Goal: Participate in discussion: Engage in conversation with other users on a specific topic

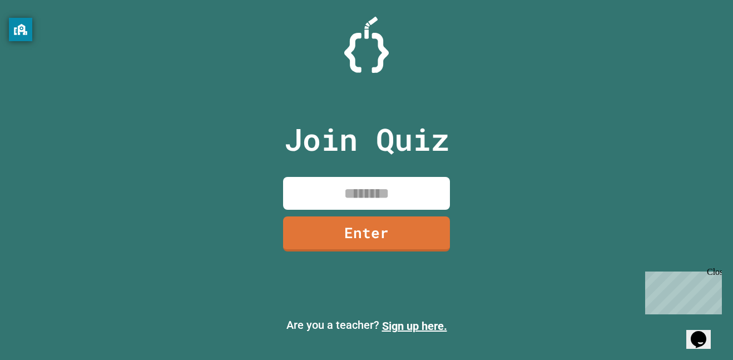
click at [388, 193] on input at bounding box center [366, 193] width 167 height 33
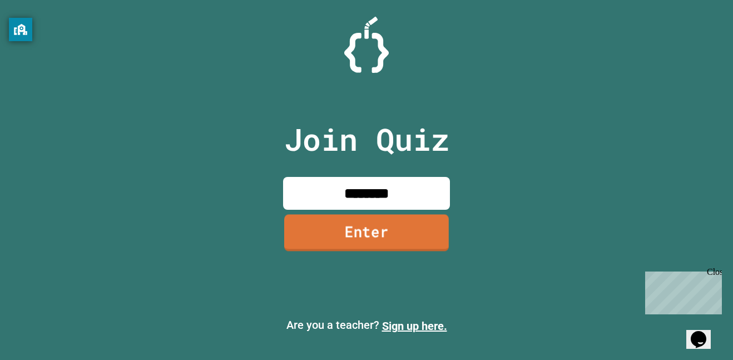
type input "********"
click at [381, 225] on link "Enter" at bounding box center [367, 232] width 162 height 37
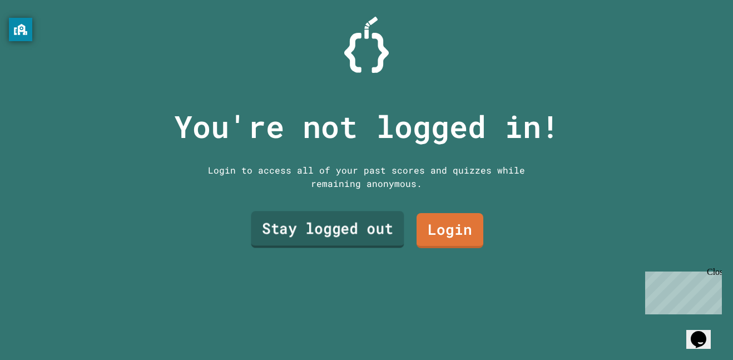
click at [381, 225] on link "Stay logged out" at bounding box center [327, 229] width 153 height 37
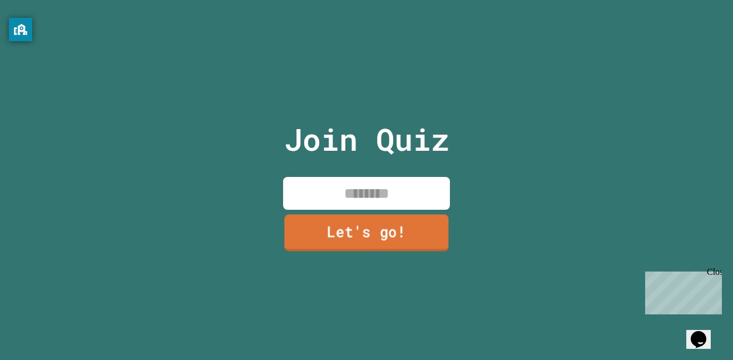
click at [381, 225] on link "Let's go!" at bounding box center [366, 232] width 164 height 37
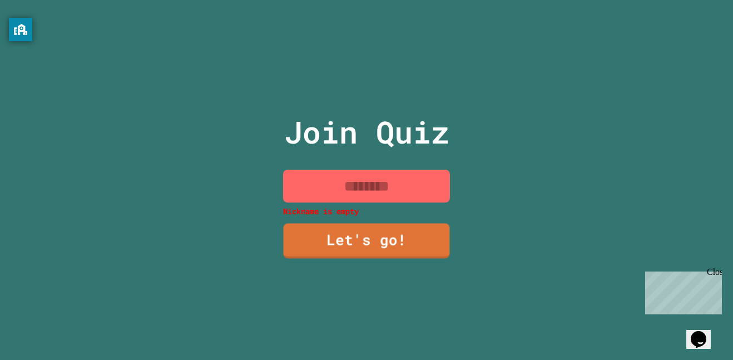
click at [373, 194] on input at bounding box center [366, 186] width 167 height 33
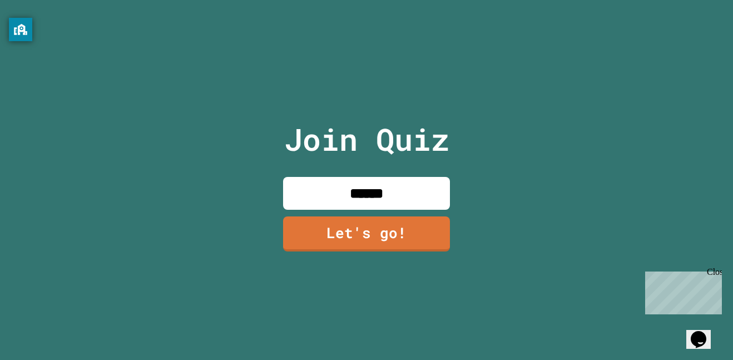
type input "******"
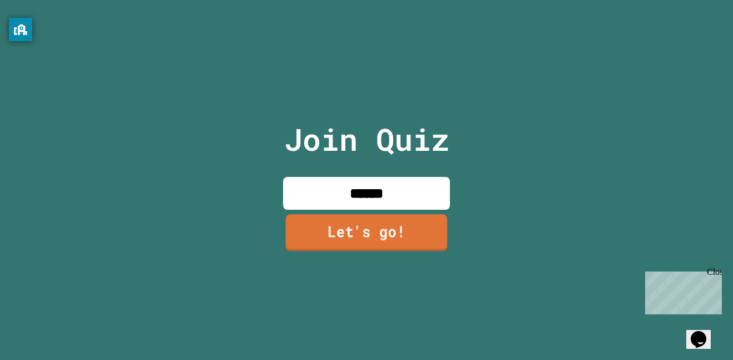
click at [315, 235] on link "Let's go!" at bounding box center [366, 232] width 161 height 37
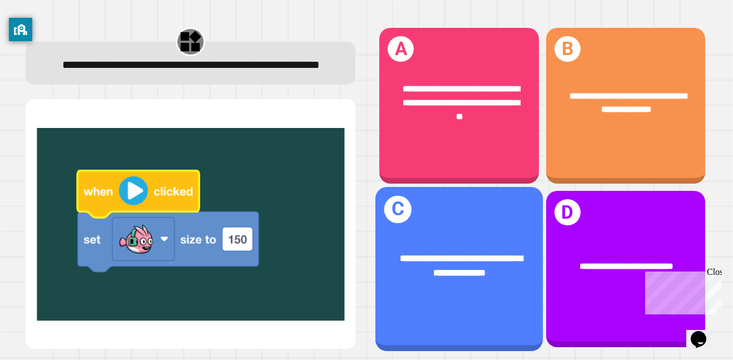
click at [506, 271] on div "**********" at bounding box center [460, 266] width 130 height 29
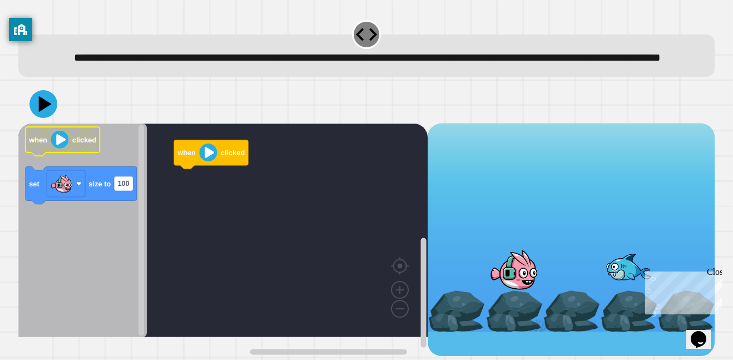
click at [74, 156] on icon "Blockly Workspace" at bounding box center [63, 141] width 75 height 29
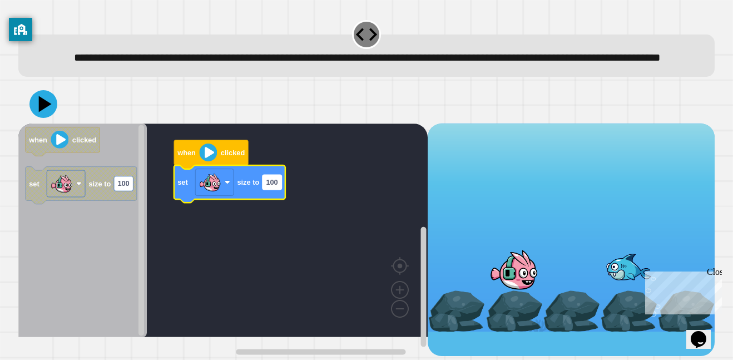
click at [267, 189] on rect "Blockly Workspace" at bounding box center [272, 182] width 19 height 14
type input "***"
click at [55, 121] on icon at bounding box center [43, 103] width 33 height 33
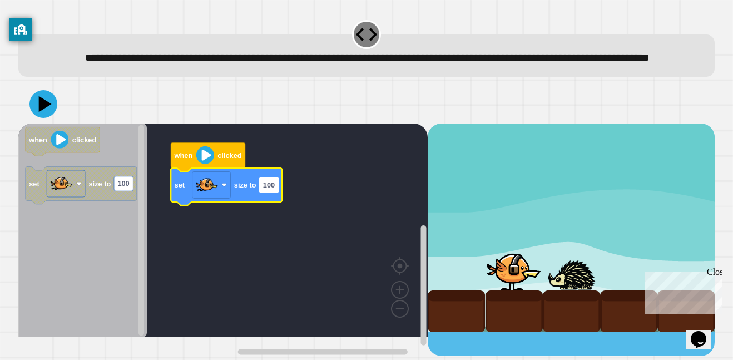
click at [266, 192] on rect "Blockly Workspace" at bounding box center [268, 184] width 19 height 14
type input "***"
click at [43, 115] on icon at bounding box center [43, 103] width 33 height 33
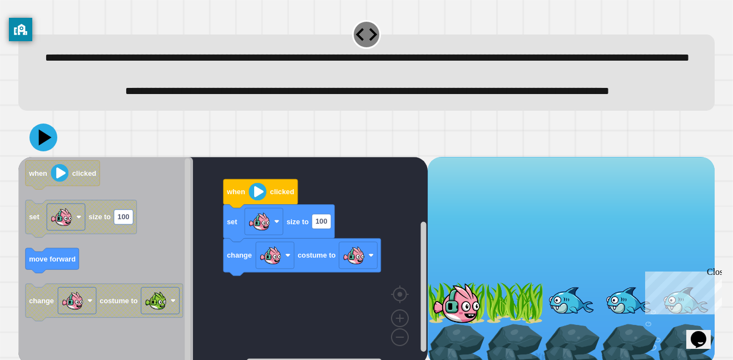
scroll to position [48, 0]
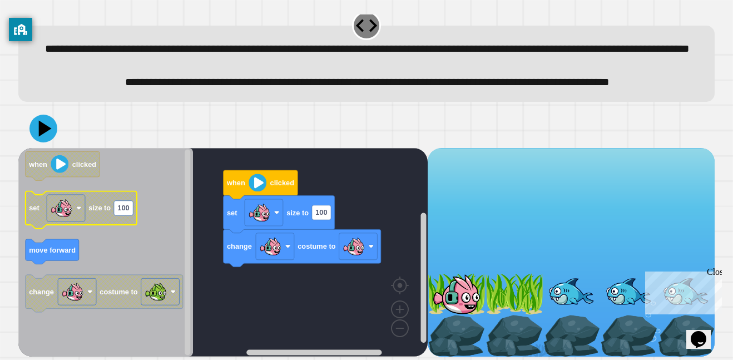
click at [130, 223] on g "set size to 100" at bounding box center [81, 209] width 111 height 37
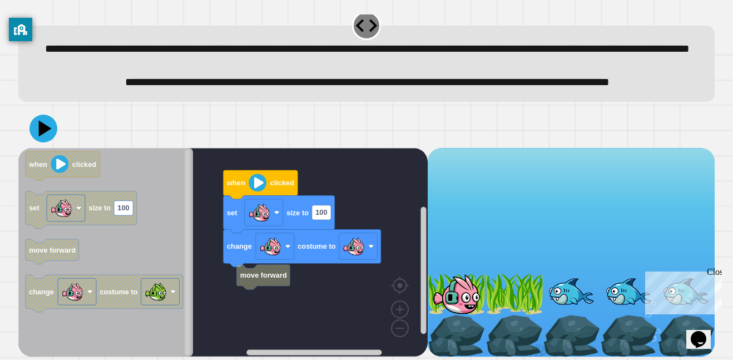
click at [293, 302] on div "change costume to set size to 100 when clicked move forward when clicked set si…" at bounding box center [223, 252] width 410 height 209
click at [240, 287] on rect "Blockly Workspace" at bounding box center [223, 252] width 410 height 209
click at [31, 130] on icon at bounding box center [43, 128] width 33 height 33
click at [299, 238] on div "change costume to move forward set size to 100 when clicked when clicked set si…" at bounding box center [223, 252] width 410 height 209
click at [379, 211] on div "change costume to move forward set size to 100 when clicked when clicked set si…" at bounding box center [223, 252] width 410 height 209
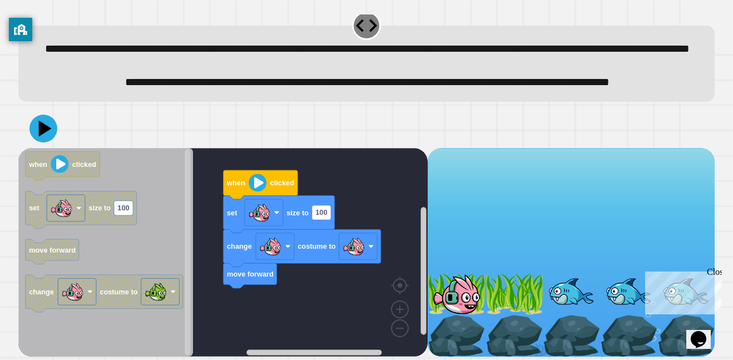
click at [338, 237] on div "change costume to move forward set size to 100 when clicked when clicked set si…" at bounding box center [223, 252] width 410 height 209
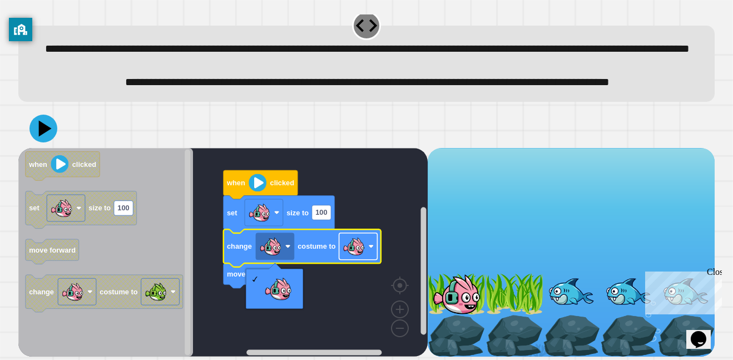
click at [348, 252] on image "Blockly Workspace" at bounding box center [354, 246] width 22 height 22
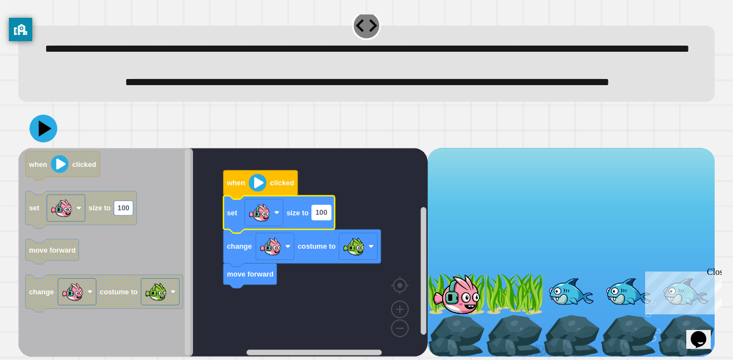
click at [323, 212] on text "100" at bounding box center [321, 212] width 12 height 8
click at [45, 126] on icon at bounding box center [45, 128] width 14 height 17
click at [328, 206] on input "***" at bounding box center [321, 212] width 19 height 14
type input "*"
type input "***"
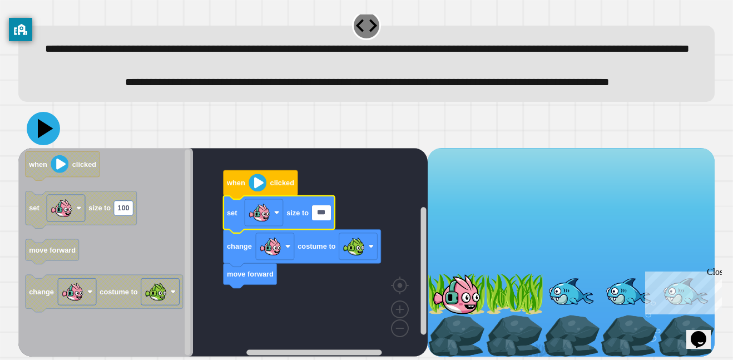
click at [49, 132] on icon at bounding box center [43, 128] width 33 height 33
click at [271, 215] on rect "Blockly Workspace" at bounding box center [264, 212] width 38 height 27
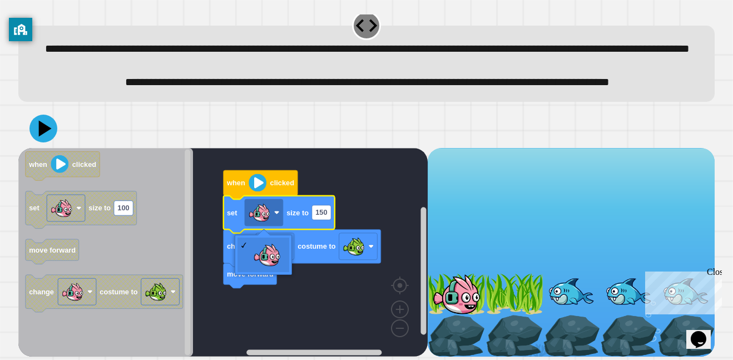
click at [325, 221] on icon "Blockly Workspace" at bounding box center [279, 213] width 111 height 37
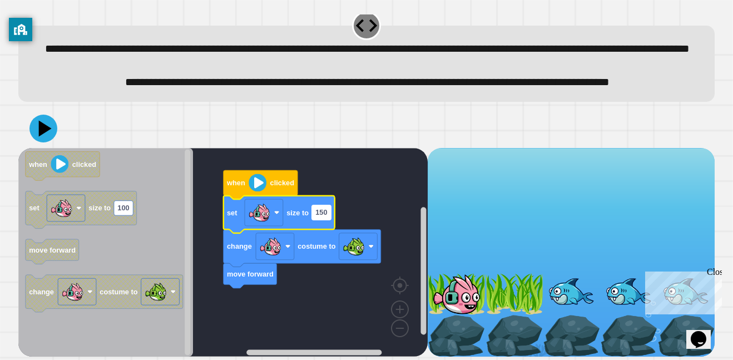
click at [325, 214] on text "150" at bounding box center [321, 212] width 12 height 8
type input "**"
click at [363, 251] on image "Blockly Workspace" at bounding box center [354, 246] width 22 height 22
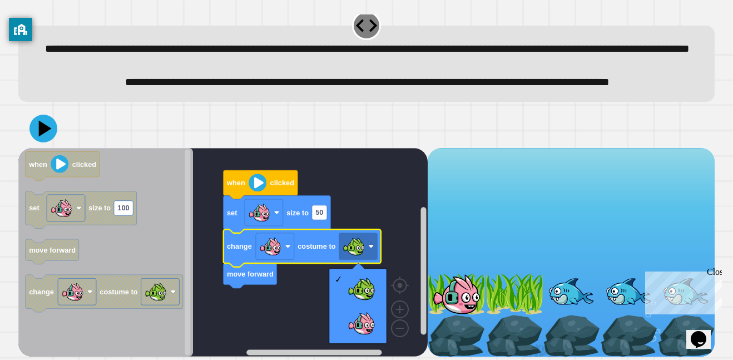
click at [284, 324] on rect "Blockly Workspace" at bounding box center [223, 252] width 410 height 209
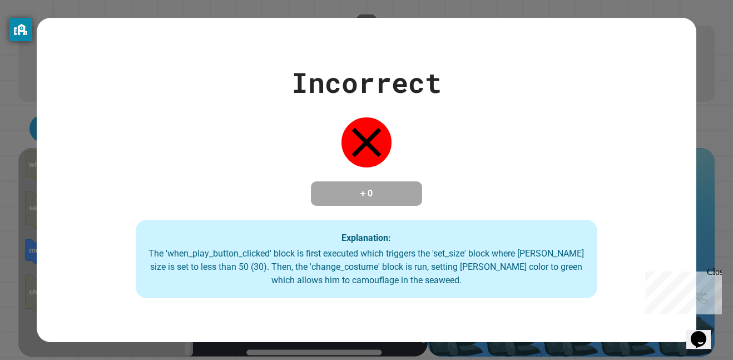
click at [715, 274] on div "Close" at bounding box center [714, 274] width 14 height 14
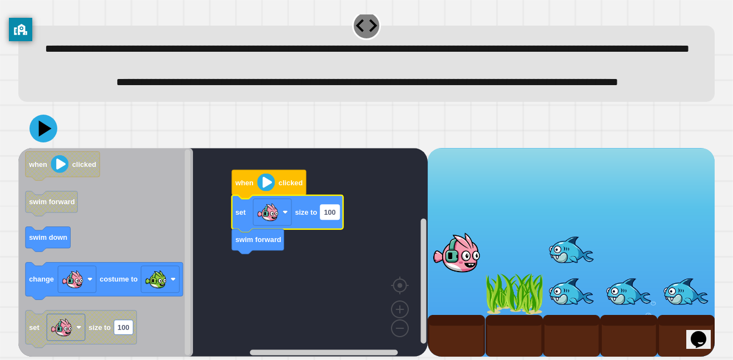
click at [327, 210] on text "100" at bounding box center [330, 212] width 12 height 8
type input "**"
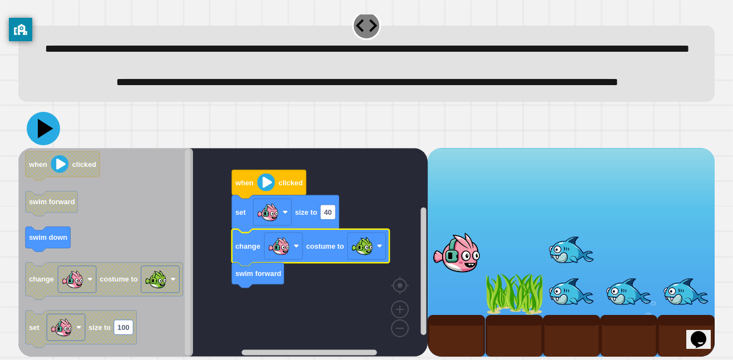
click at [36, 128] on icon at bounding box center [43, 128] width 33 height 33
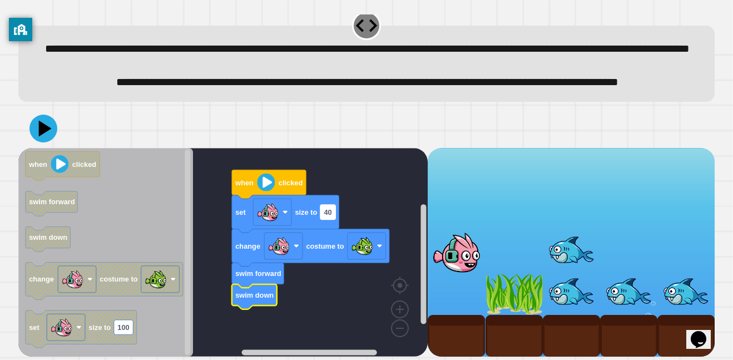
click at [332, 216] on rect "Blockly Workspace" at bounding box center [327, 212] width 15 height 14
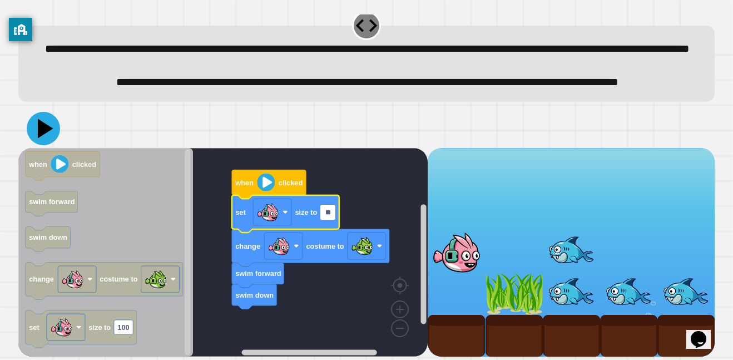
type input "**"
click at [46, 144] on button at bounding box center [43, 128] width 33 height 33
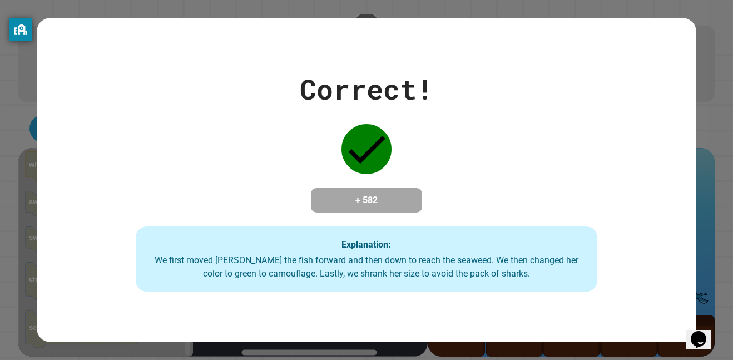
click at [46, 144] on div "Correct! + 582 Explanation: We first moved [PERSON_NAME] the fish forward and t…" at bounding box center [367, 180] width 660 height 224
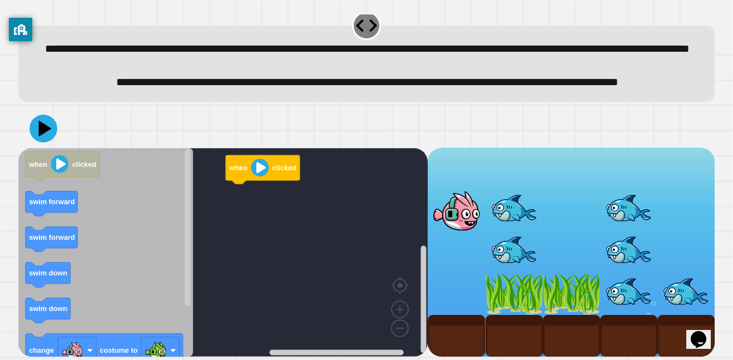
scroll to position [36, 0]
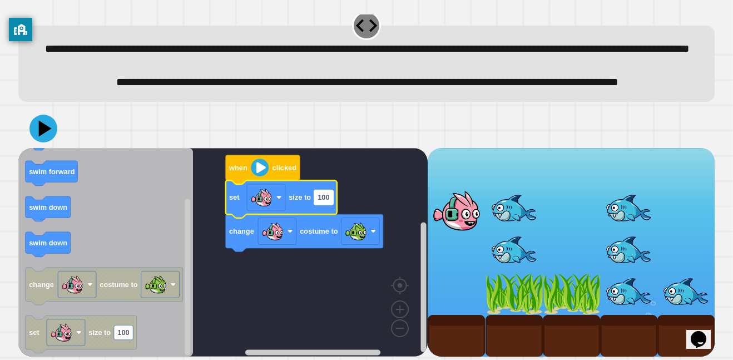
click at [324, 201] on text "100" at bounding box center [324, 197] width 12 height 8
type input "*"
click at [43, 138] on icon at bounding box center [46, 128] width 16 height 19
click at [373, 244] on rect "Blockly Workspace" at bounding box center [361, 231] width 38 height 27
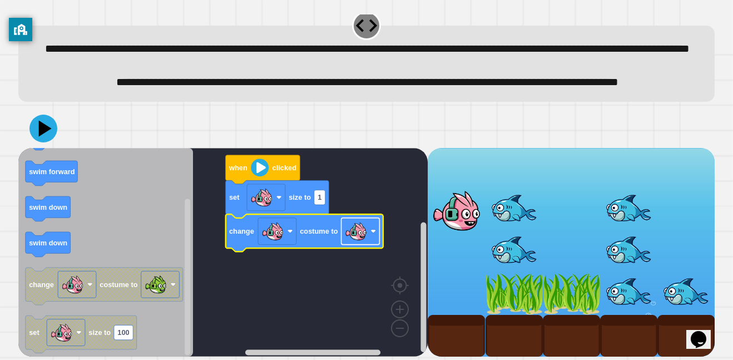
click at [362, 240] on image "Blockly Workspace" at bounding box center [356, 231] width 22 height 22
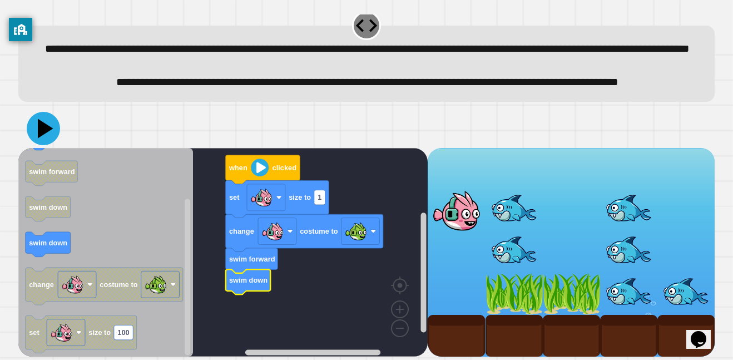
click at [41, 138] on icon at bounding box center [46, 128] width 16 height 19
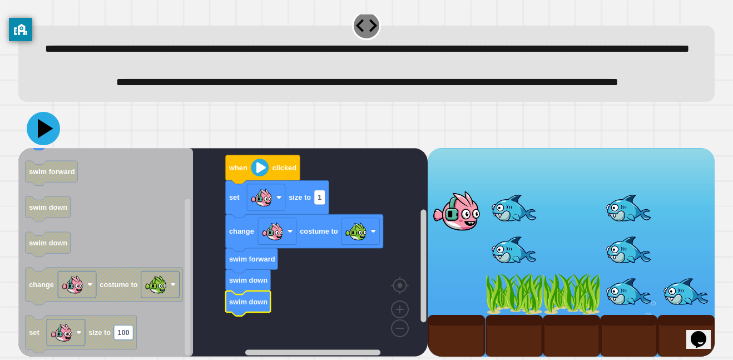
click at [46, 145] on icon at bounding box center [43, 128] width 33 height 33
click at [319, 201] on text "1" at bounding box center [320, 197] width 4 height 8
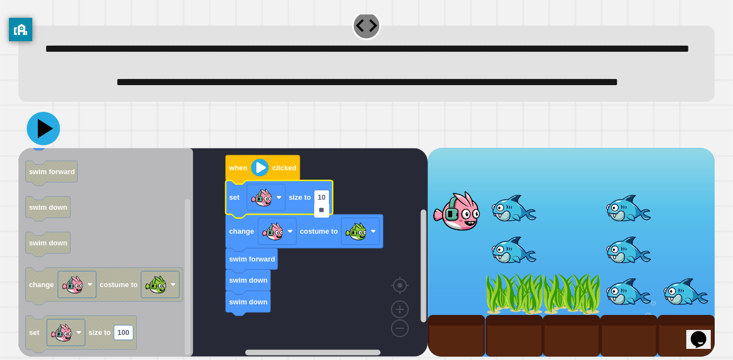
click at [48, 145] on icon at bounding box center [43, 128] width 33 height 33
click at [326, 214] on input "**" at bounding box center [321, 210] width 15 height 14
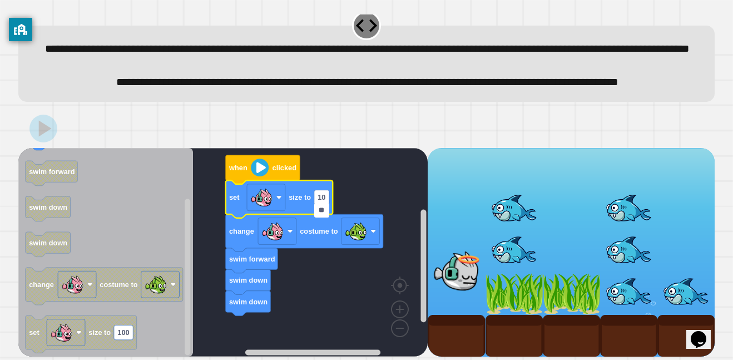
type input "*"
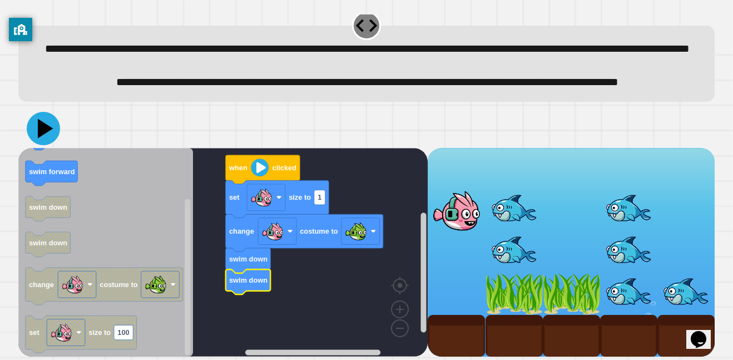
click at [49, 145] on icon at bounding box center [43, 128] width 33 height 33
click at [48, 144] on icon at bounding box center [43, 128] width 33 height 33
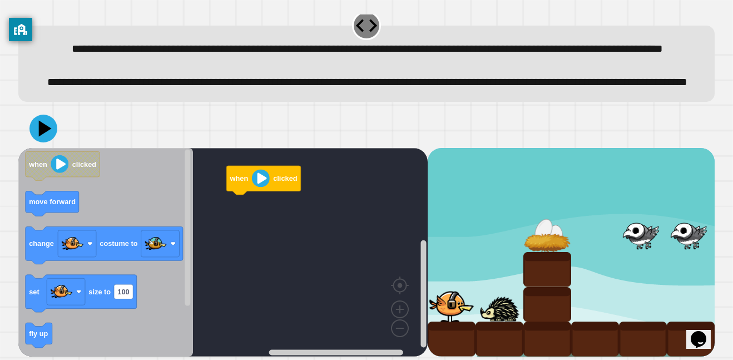
scroll to position [48, 0]
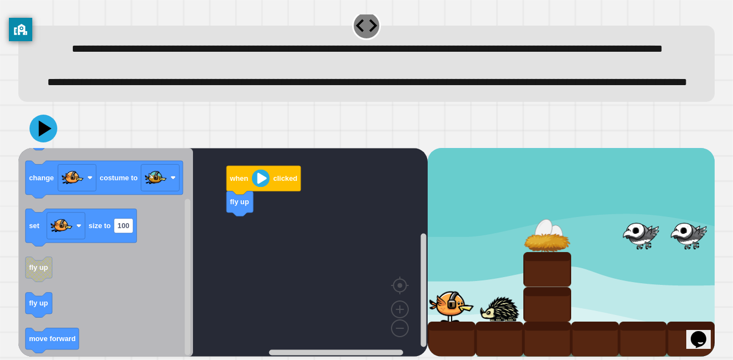
click at [248, 219] on div "when clicked fly up when clicked move forward change costume to set size to 100…" at bounding box center [223, 252] width 410 height 209
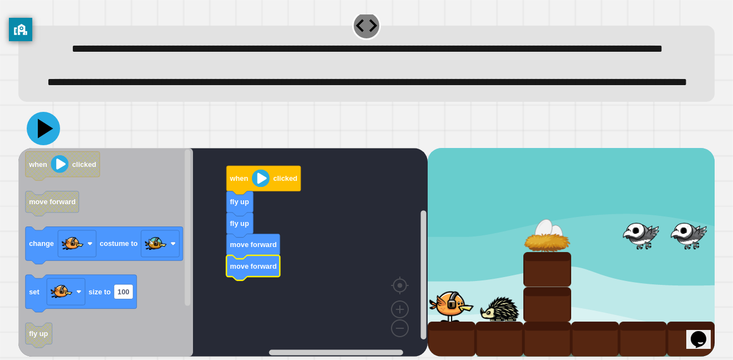
click at [31, 129] on icon at bounding box center [43, 128] width 33 height 33
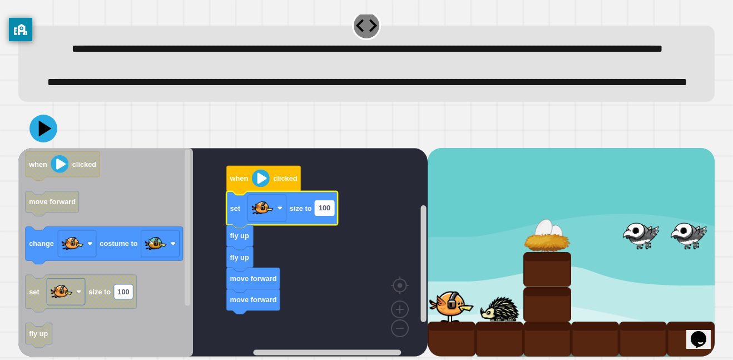
click at [326, 206] on text "100" at bounding box center [325, 208] width 12 height 8
click at [41, 126] on icon at bounding box center [46, 128] width 16 height 19
click at [328, 209] on input "**" at bounding box center [322, 208] width 15 height 14
type input "*"
type input "**"
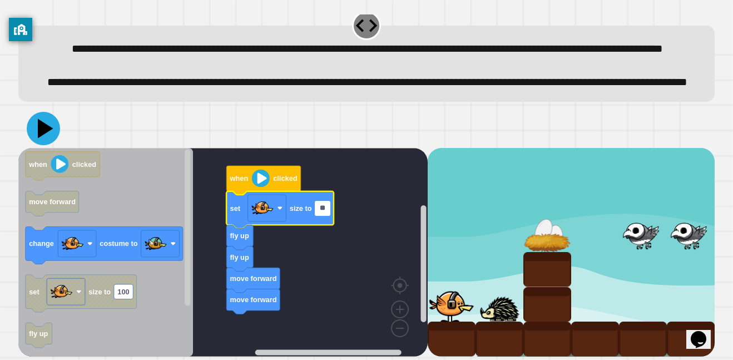
click at [32, 134] on icon at bounding box center [43, 128] width 33 height 33
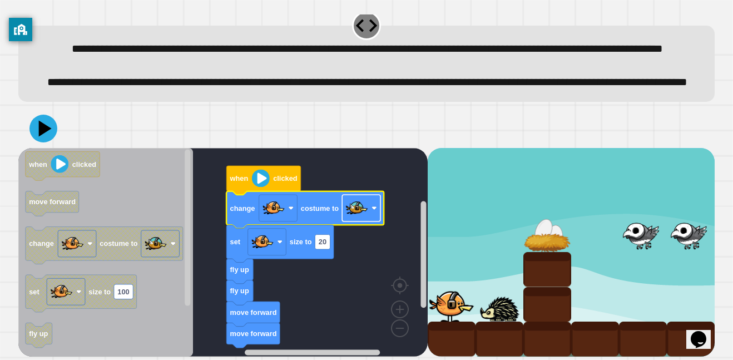
click at [355, 207] on image "Blockly Workspace" at bounding box center [357, 208] width 22 height 22
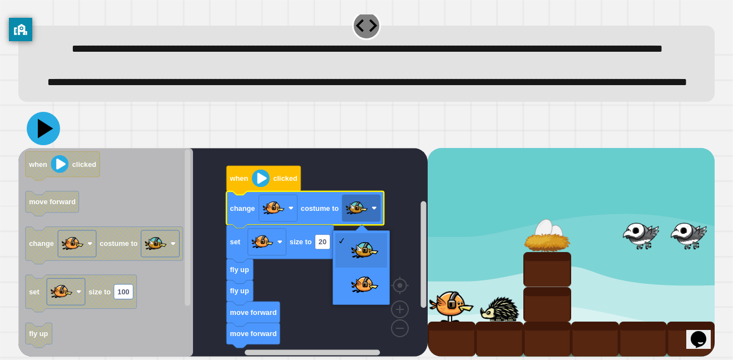
click at [48, 127] on icon at bounding box center [46, 128] width 16 height 19
